Goal: Transaction & Acquisition: Purchase product/service

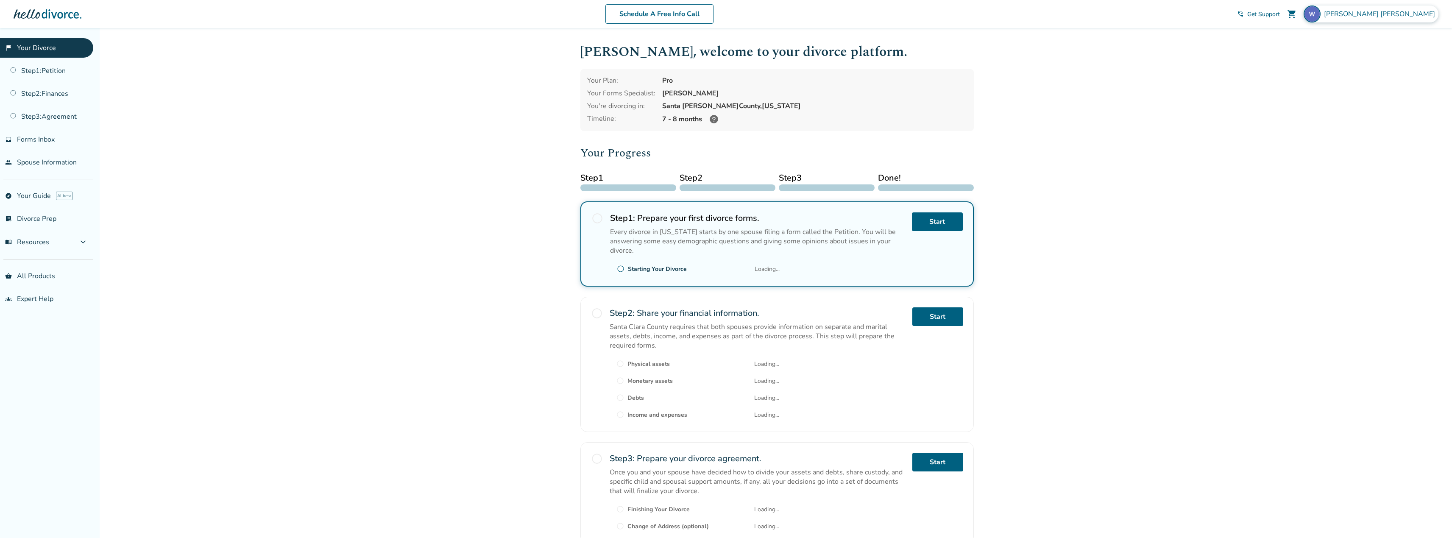
click at [1377, 6] on div "Santhosh Chaitanya Singaraju" at bounding box center [1371, 14] width 135 height 17
click at [45, 14] on div at bounding box center [48, 14] width 68 height 17
click at [60, 14] on div at bounding box center [48, 14] width 68 height 17
click at [300, 318] on div "Added to cart Santhosh Chaitanya , welcome to your divorce platform. Your Plan:…" at bounding box center [726, 322] width 1452 height 589
click at [1404, 501] on div "Added to cart [PERSON_NAME] , welcome to your divorce platform. Your Plan: Pro …" at bounding box center [726, 322] width 1452 height 589
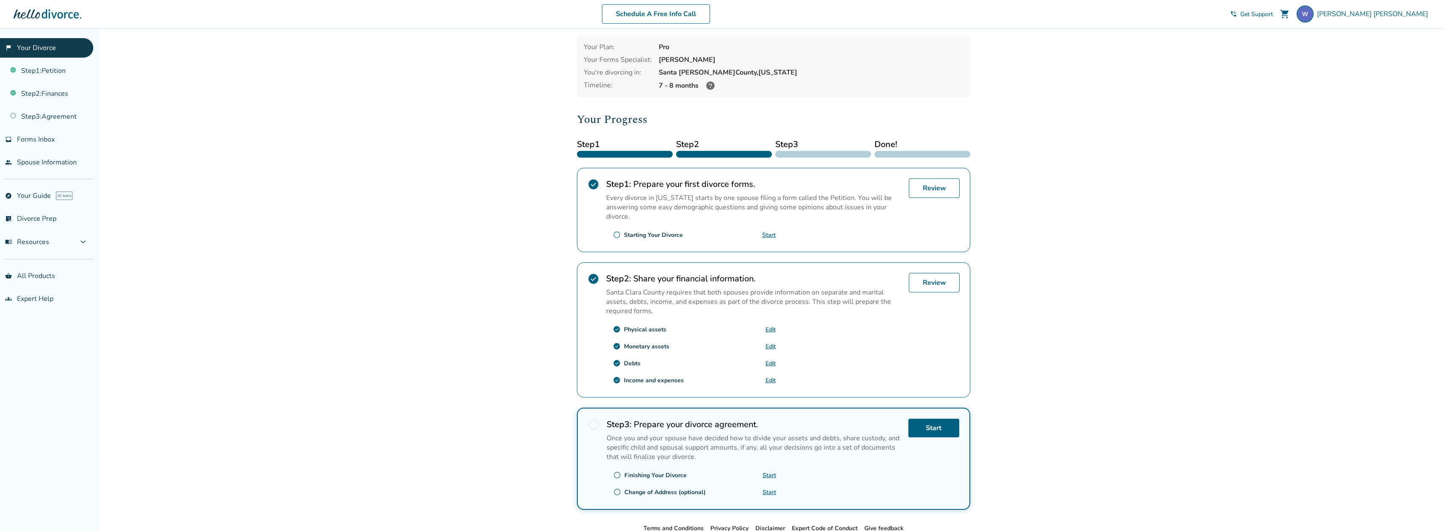
scroll to position [53, 0]
